Goal: Navigation & Orientation: Find specific page/section

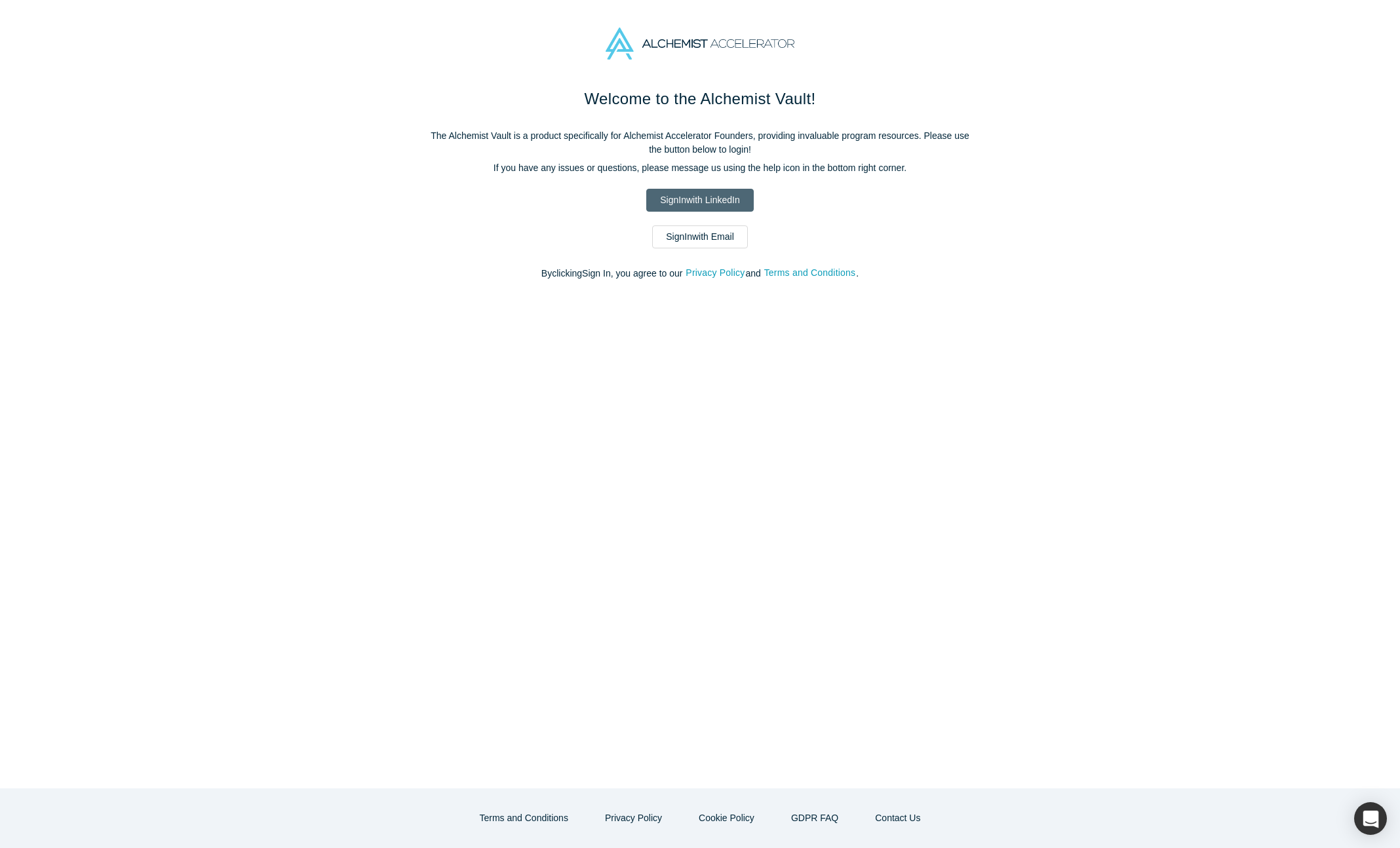
click at [689, 195] on link "Sign In with LinkedIn" at bounding box center [700, 200] width 107 height 23
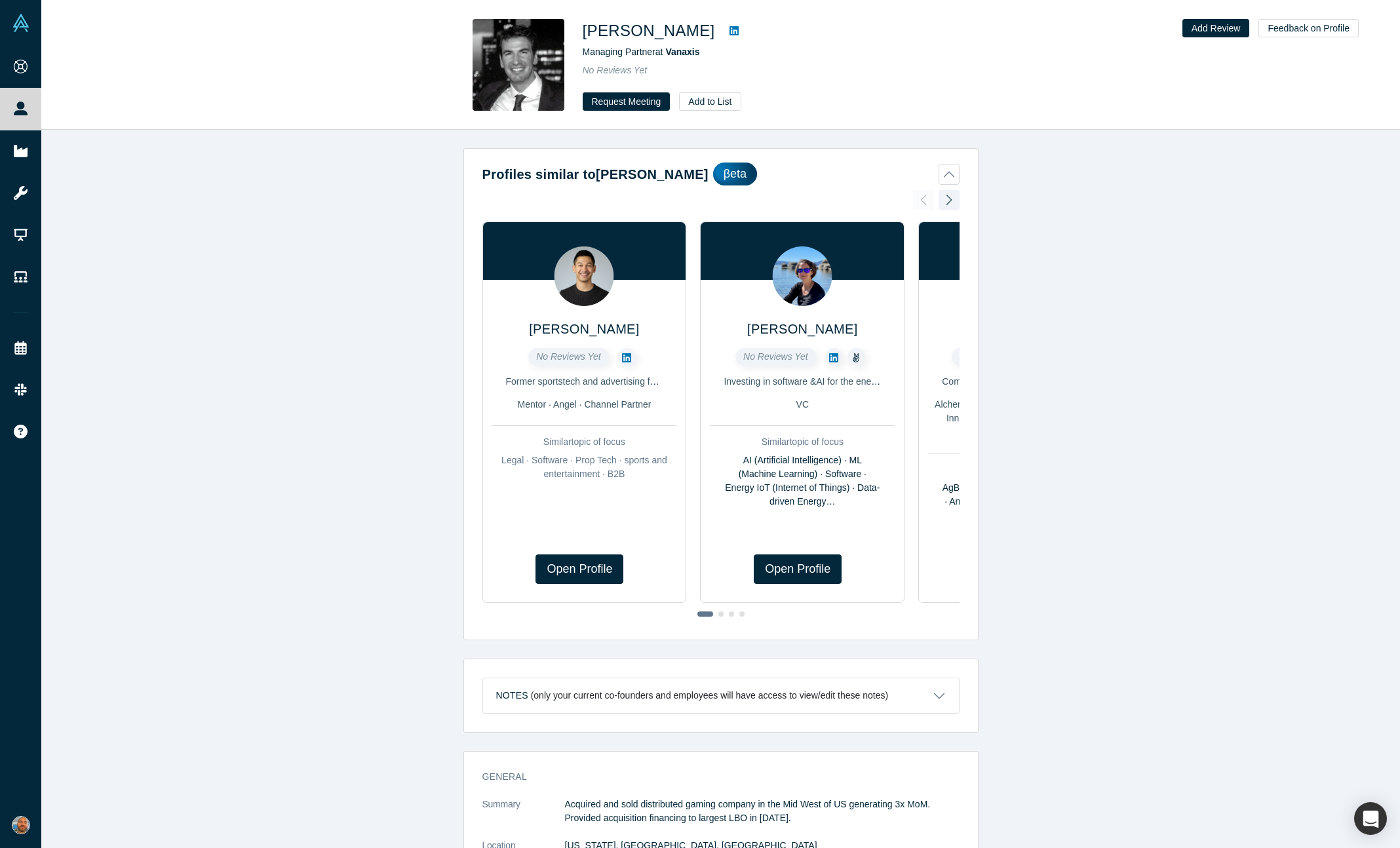
click at [730, 29] on icon at bounding box center [734, 31] width 9 height 9
click at [626, 348] on link at bounding box center [627, 357] width 18 height 18
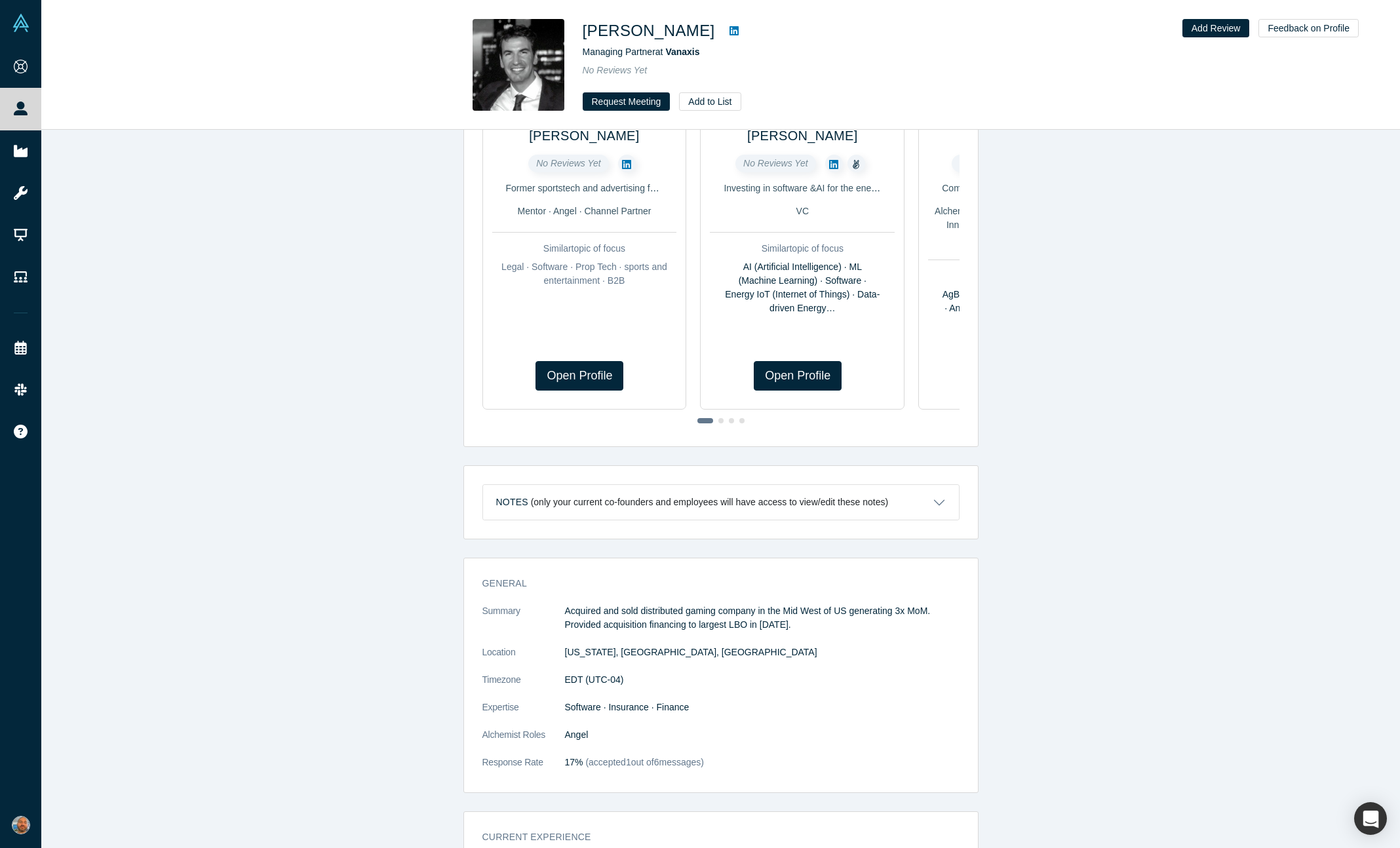
scroll to position [191, 0]
click at [927, 498] on button "Notes (only your current co-founders and employees will have access to view/edi…" at bounding box center [721, 504] width 476 height 35
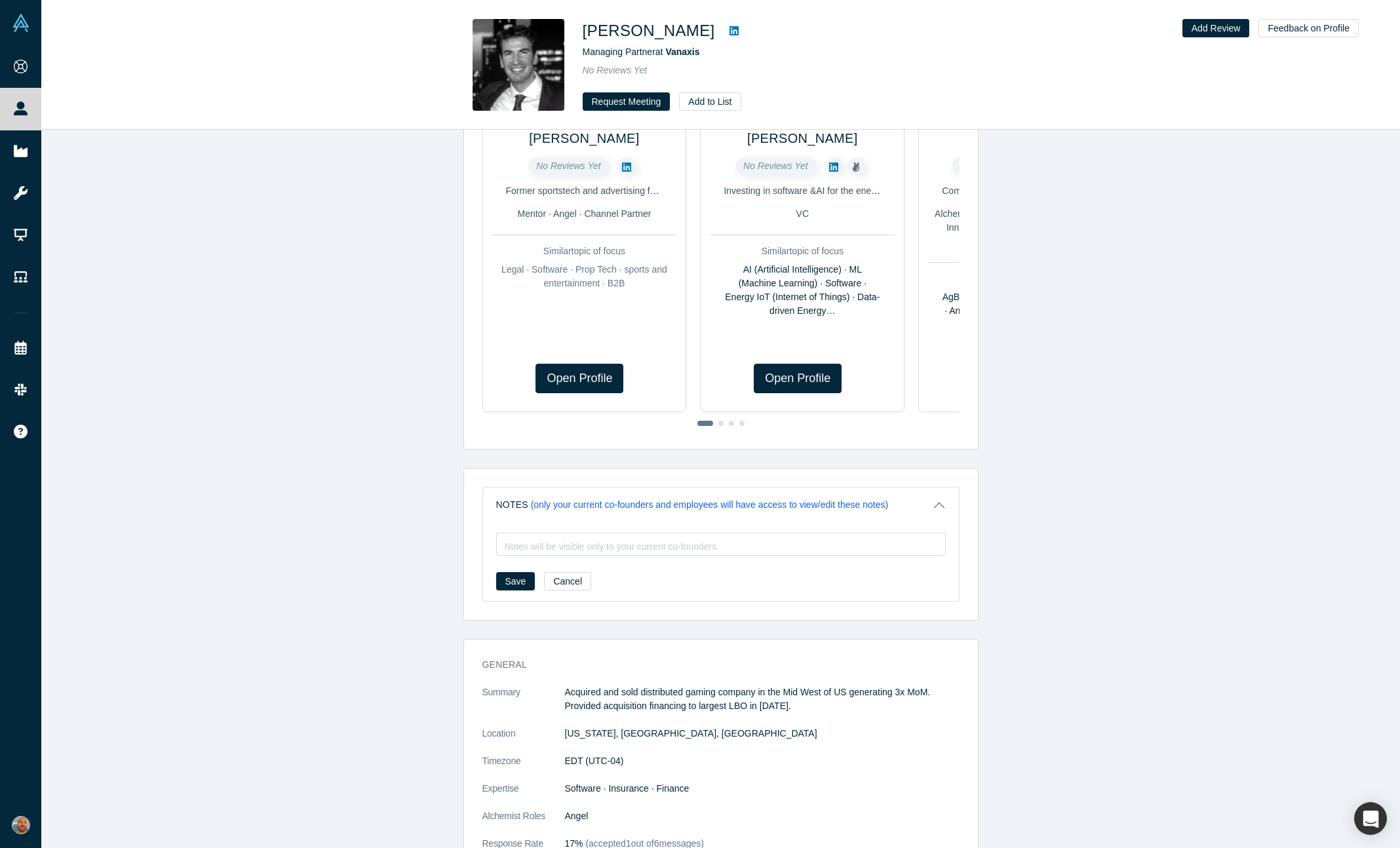
click at [927, 498] on button "Notes (only your current co-founders and employees will have access to view/edi…" at bounding box center [721, 504] width 476 height 35
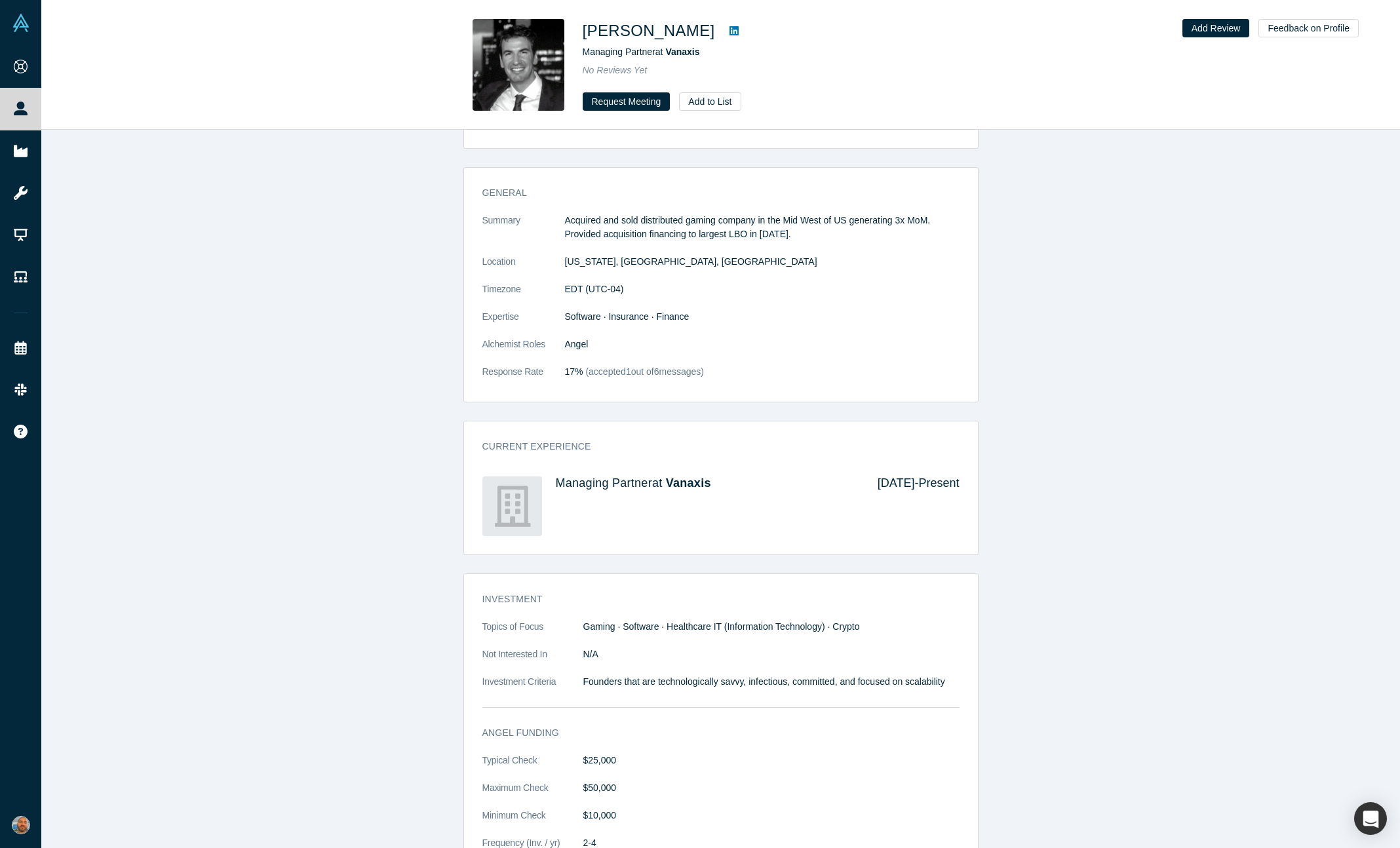
scroll to position [724, 0]
